Goal: Information Seeking & Learning: Learn about a topic

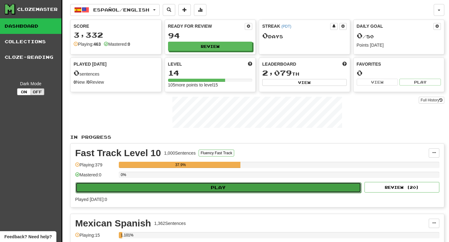
click at [218, 188] on button "Play" at bounding box center [217, 188] width 285 height 11
select select "**"
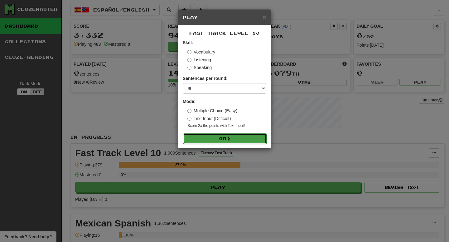
click at [229, 137] on span at bounding box center [228, 139] width 4 height 4
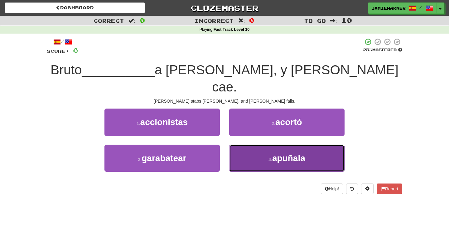
click at [282, 150] on button "4 . apuñala" at bounding box center [286, 158] width 115 height 27
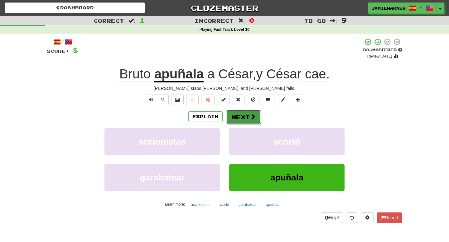
click at [254, 115] on span at bounding box center [253, 117] width 6 height 6
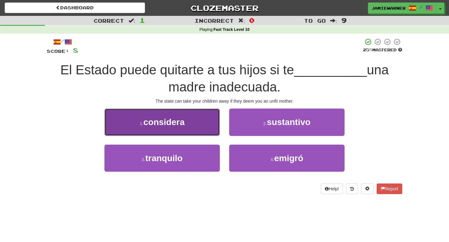
click at [192, 123] on button "1 . considera" at bounding box center [161, 122] width 115 height 27
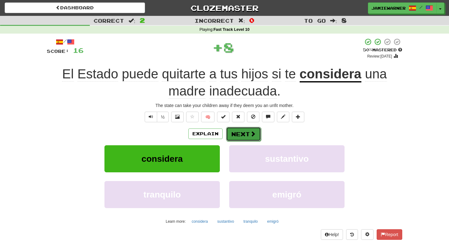
click at [244, 137] on button "Next" at bounding box center [243, 134] width 35 height 14
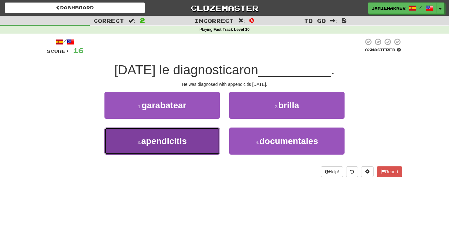
click at [197, 139] on button "3 . apendicitis" at bounding box center [161, 141] width 115 height 27
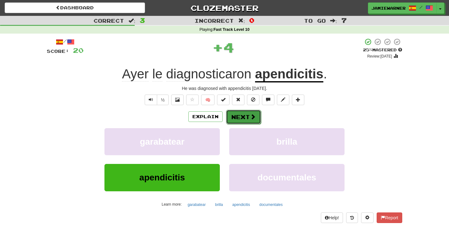
click at [249, 117] on button "Next" at bounding box center [243, 117] width 35 height 14
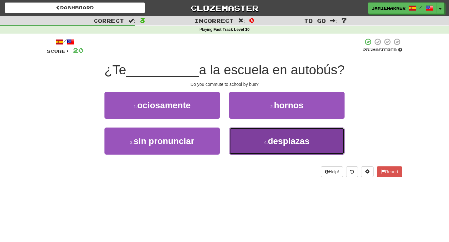
click at [299, 147] on button "4 . desplazas" at bounding box center [286, 141] width 115 height 27
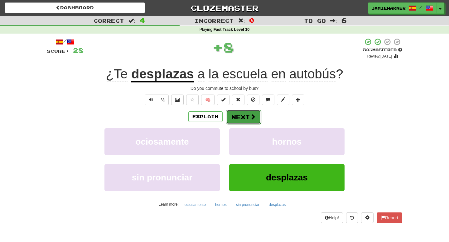
click at [251, 116] on span at bounding box center [253, 117] width 6 height 6
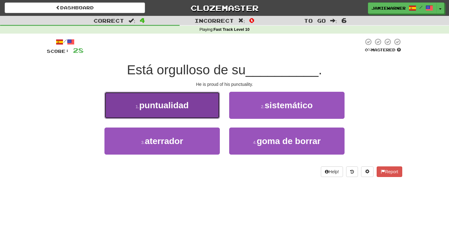
click at [195, 101] on button "1 . puntualidad" at bounding box center [161, 105] width 115 height 27
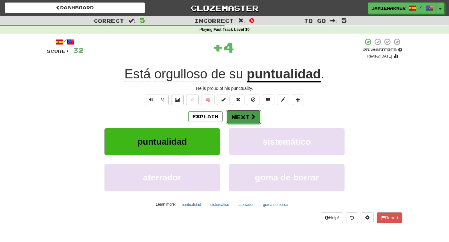
click at [237, 118] on button "Next" at bounding box center [243, 117] width 35 height 14
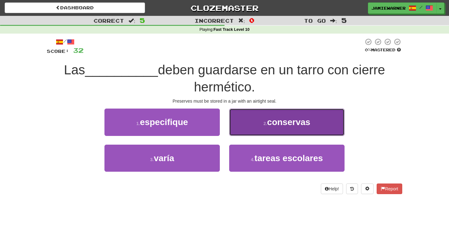
click at [288, 129] on button "2 . conservas" at bounding box center [286, 122] width 115 height 27
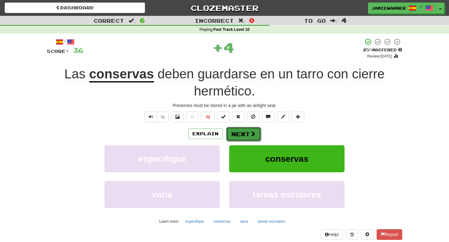
click at [253, 133] on span at bounding box center [253, 134] width 6 height 6
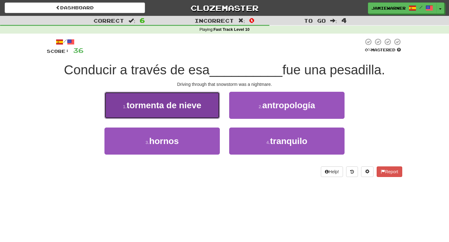
click at [192, 101] on span "tormenta de nieve" at bounding box center [164, 106] width 75 height 10
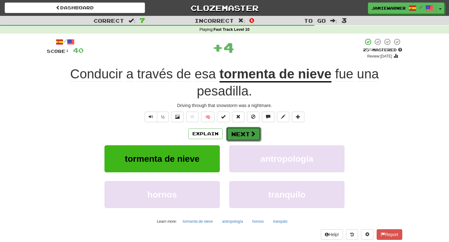
click at [247, 132] on button "Next" at bounding box center [243, 134] width 35 height 14
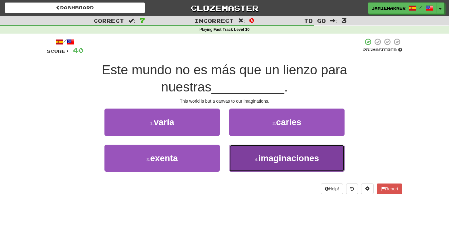
click at [269, 162] on span "imaginaciones" at bounding box center [288, 159] width 61 height 10
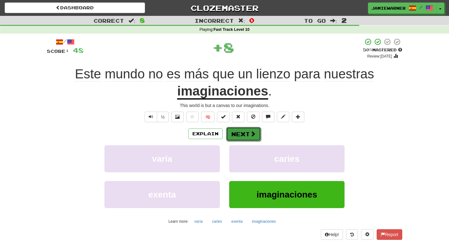
click at [250, 134] on span at bounding box center [253, 134] width 6 height 6
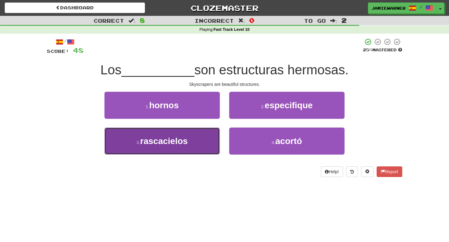
click at [204, 146] on button "3 . rascacielos" at bounding box center [161, 141] width 115 height 27
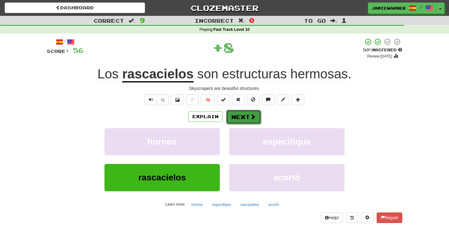
click at [242, 123] on button "Next" at bounding box center [243, 117] width 35 height 14
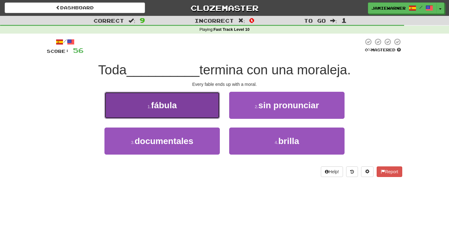
click at [189, 108] on button "1 . fábula" at bounding box center [161, 105] width 115 height 27
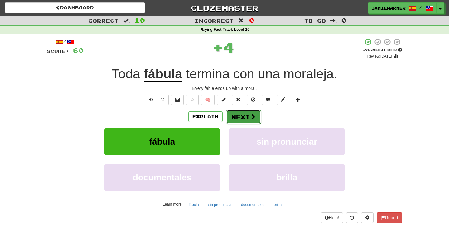
click at [257, 119] on button "Next" at bounding box center [243, 117] width 35 height 14
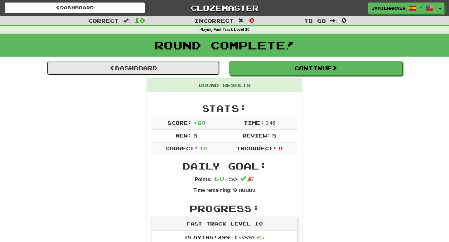
click at [203, 68] on link "Dashboard" at bounding box center [133, 68] width 173 height 14
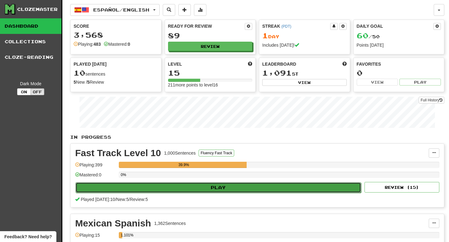
click at [222, 188] on button "Play" at bounding box center [217, 188] width 285 height 11
select select "**"
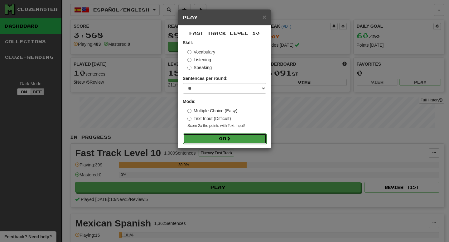
click at [233, 141] on button "Go" at bounding box center [225, 139] width 84 height 11
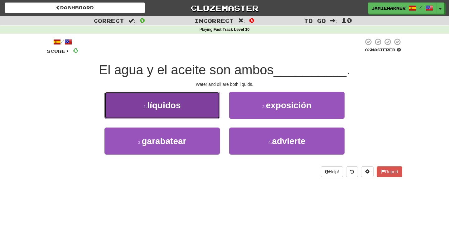
click at [206, 105] on button "1 . líquidos" at bounding box center [161, 105] width 115 height 27
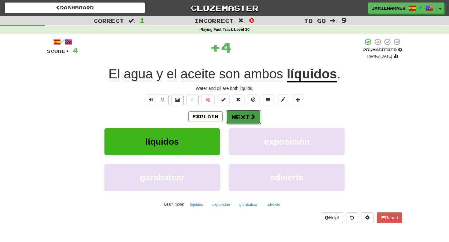
click at [234, 122] on button "Next" at bounding box center [243, 117] width 35 height 14
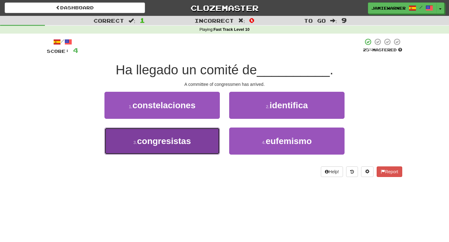
click at [205, 138] on button "3 . congresistas" at bounding box center [161, 141] width 115 height 27
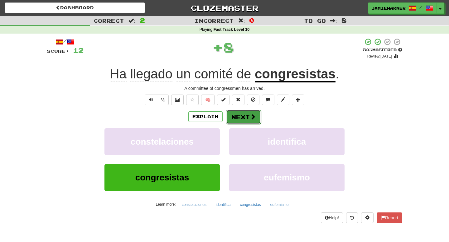
click at [248, 120] on button "Next" at bounding box center [243, 117] width 35 height 14
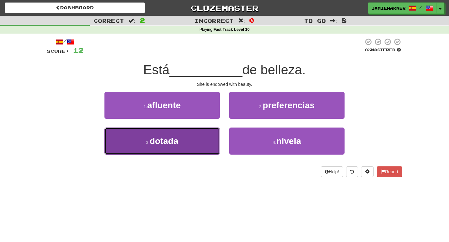
click at [176, 146] on button "3 . dotada" at bounding box center [161, 141] width 115 height 27
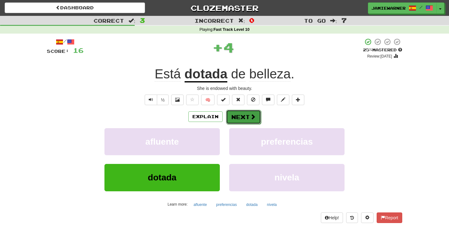
click at [242, 118] on button "Next" at bounding box center [243, 117] width 35 height 14
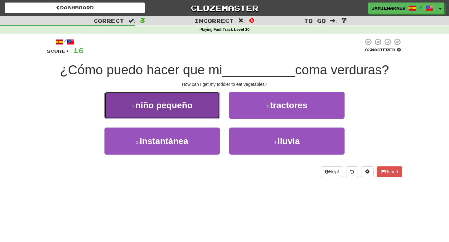
click at [195, 107] on button "1 . niño pequeño" at bounding box center [161, 105] width 115 height 27
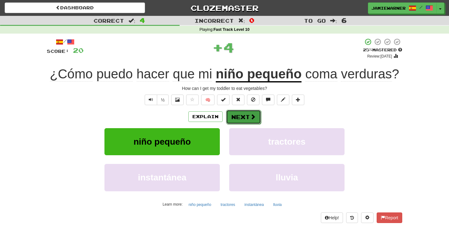
click at [254, 119] on span at bounding box center [253, 117] width 6 height 6
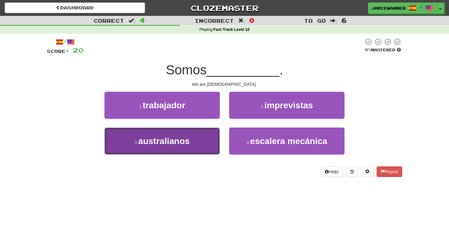
click at [198, 136] on button "3 . australianos" at bounding box center [161, 141] width 115 height 27
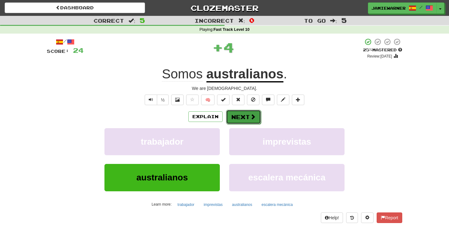
click at [251, 119] on span at bounding box center [253, 117] width 6 height 6
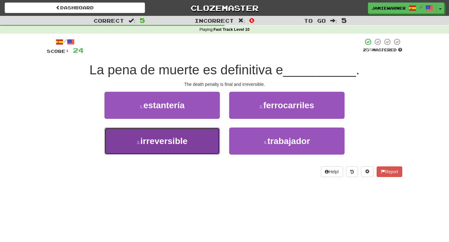
click at [172, 140] on span "irreversible" at bounding box center [163, 142] width 47 height 10
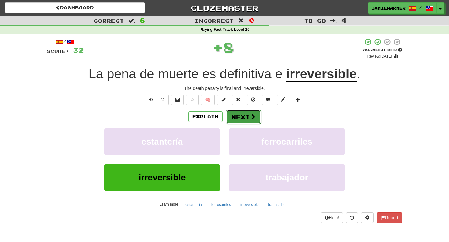
click at [250, 119] on span at bounding box center [253, 117] width 6 height 6
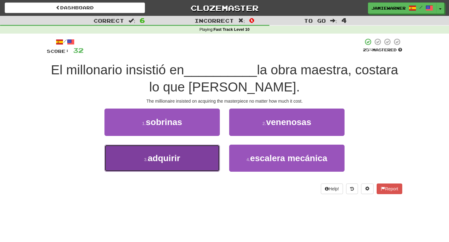
click at [202, 157] on button "3 . adquirir" at bounding box center [161, 158] width 115 height 27
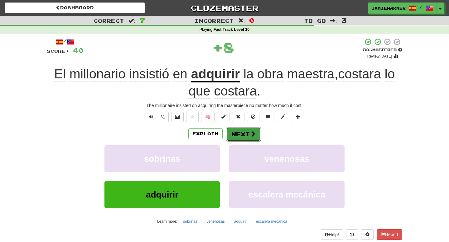
click at [254, 132] on span at bounding box center [253, 134] width 6 height 6
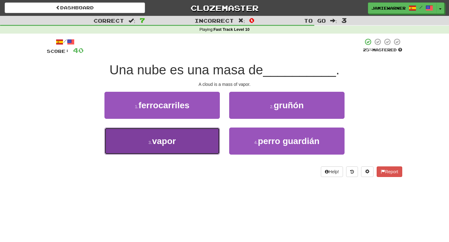
click at [196, 150] on button "3 . vapor" at bounding box center [161, 141] width 115 height 27
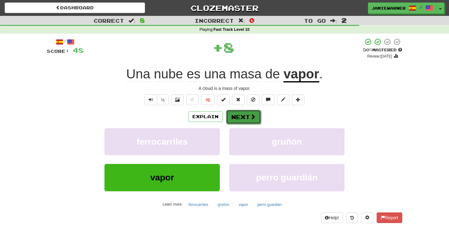
click at [250, 119] on span at bounding box center [253, 117] width 6 height 6
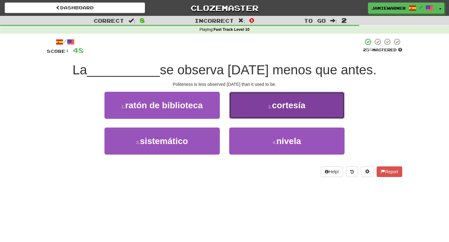
click at [269, 106] on small "2 ." at bounding box center [270, 106] width 4 height 5
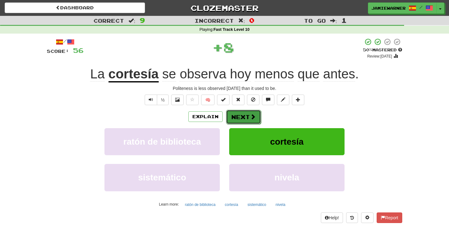
click at [245, 118] on button "Next" at bounding box center [243, 117] width 35 height 14
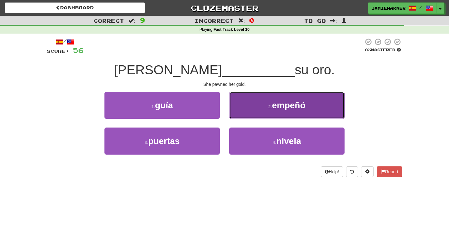
click at [285, 101] on span "empeñó" at bounding box center [288, 106] width 33 height 10
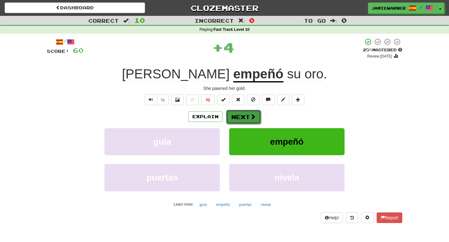
click at [247, 119] on button "Next" at bounding box center [243, 117] width 35 height 14
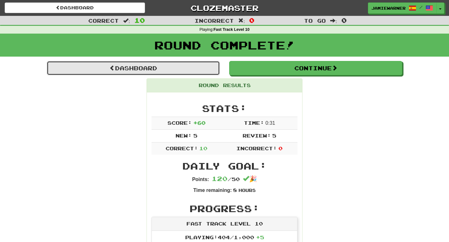
click at [181, 65] on link "Dashboard" at bounding box center [133, 68] width 173 height 14
